Goal: Transaction & Acquisition: Book appointment/travel/reservation

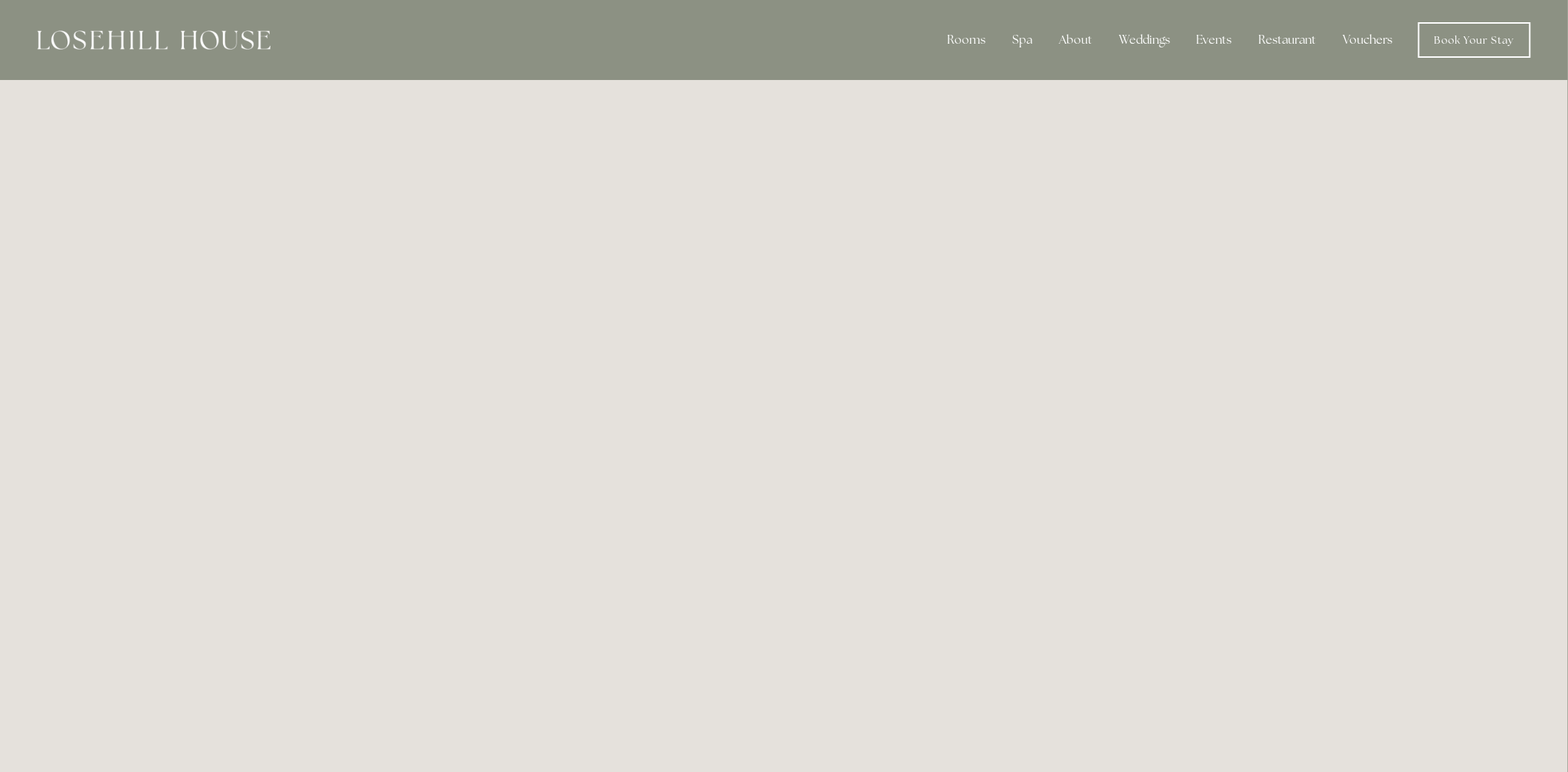
click at [1360, 42] on link "Vouchers" at bounding box center [1368, 40] width 73 height 29
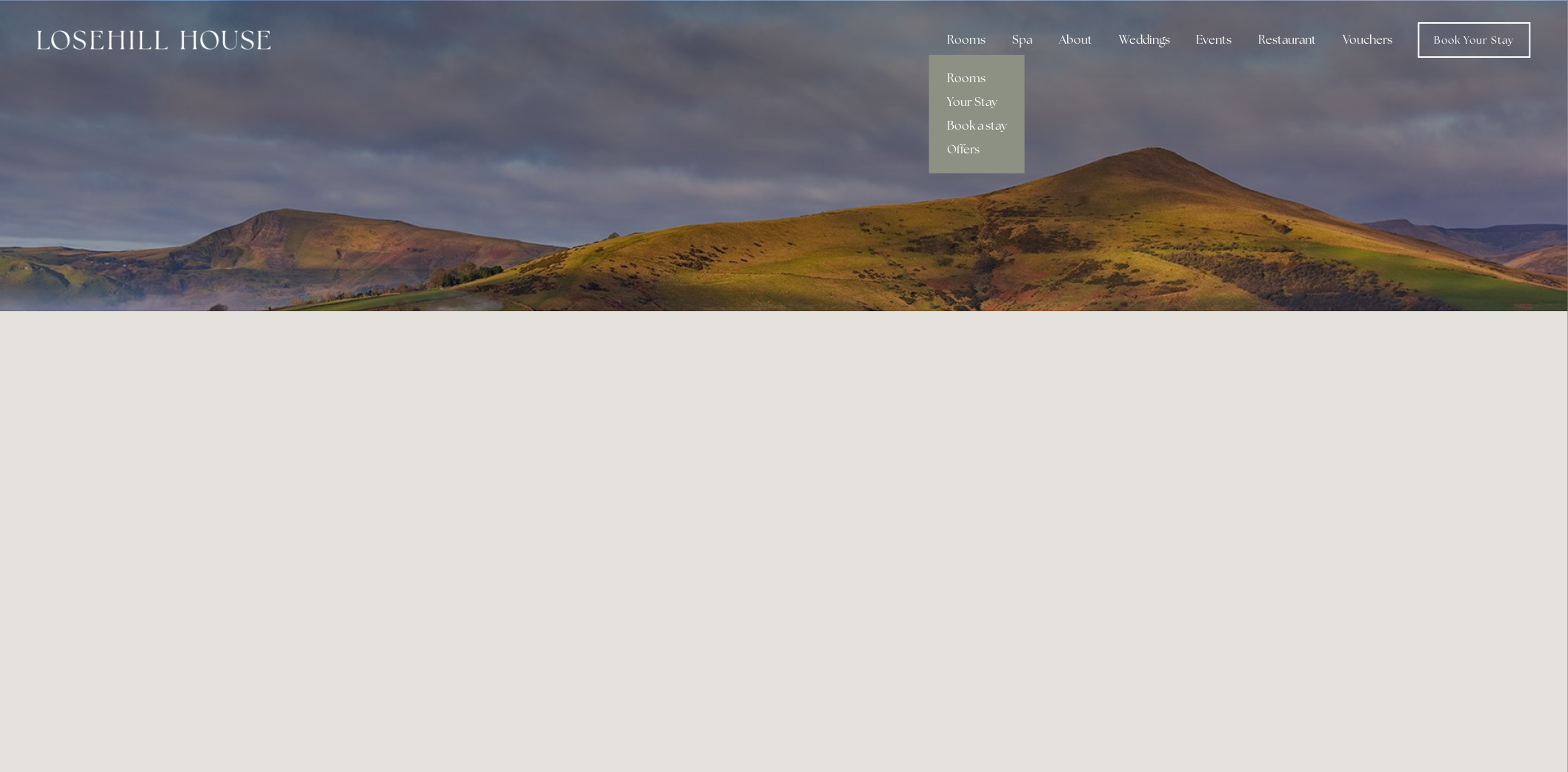
click at [980, 128] on link "Book a stay" at bounding box center [977, 126] width 96 height 24
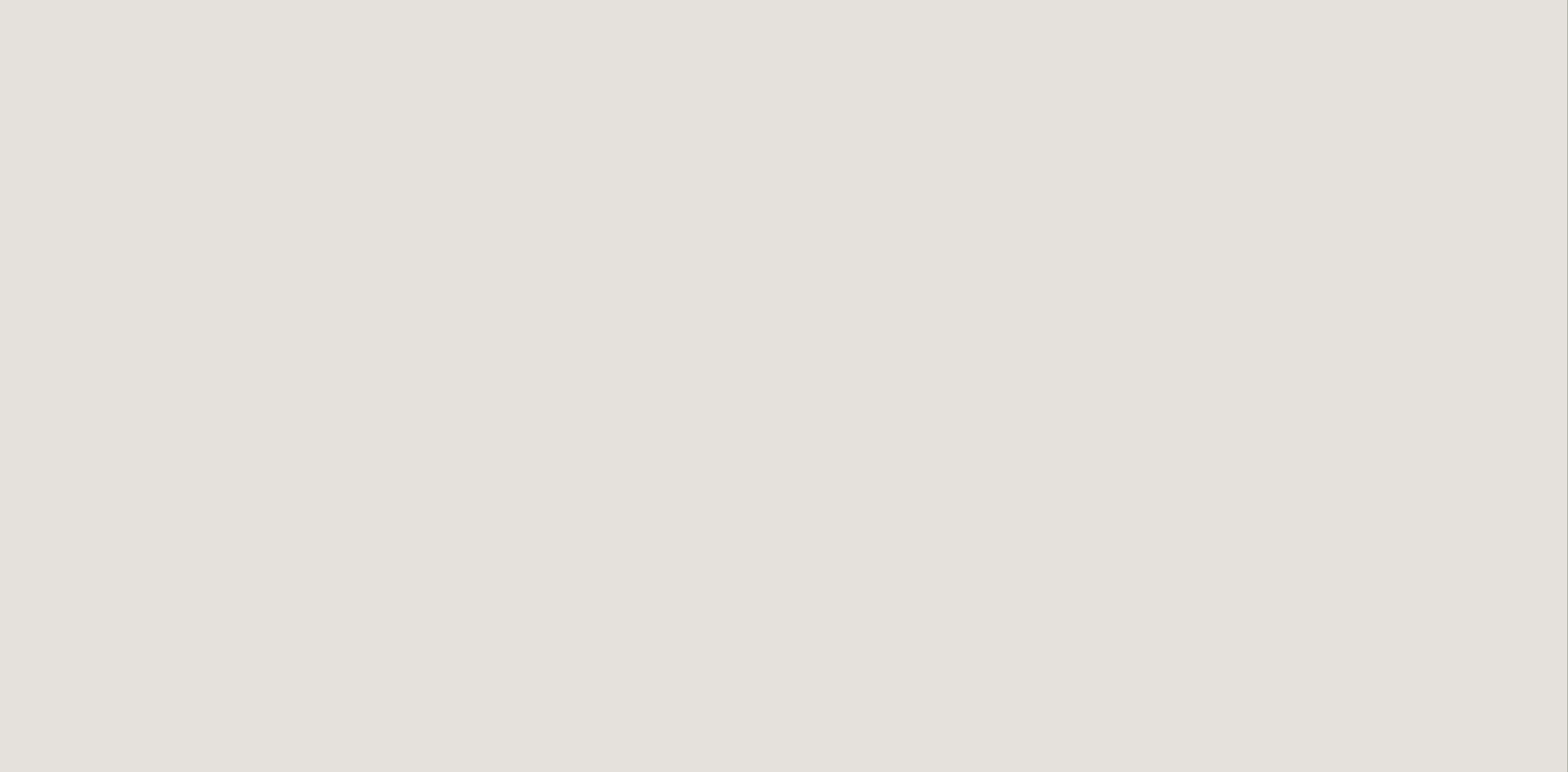
scroll to position [1891, 0]
